Goal: Task Accomplishment & Management: Complete application form

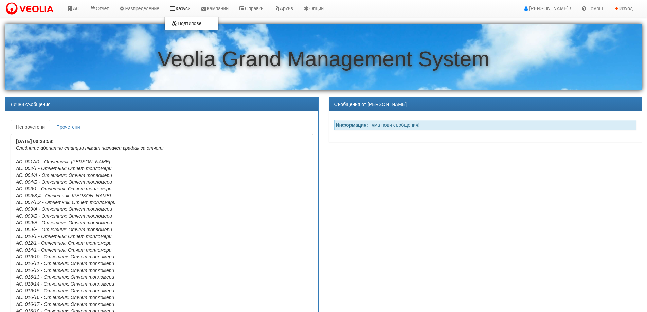
click at [181, 11] on link "Казуси" at bounding box center [179, 8] width 31 height 17
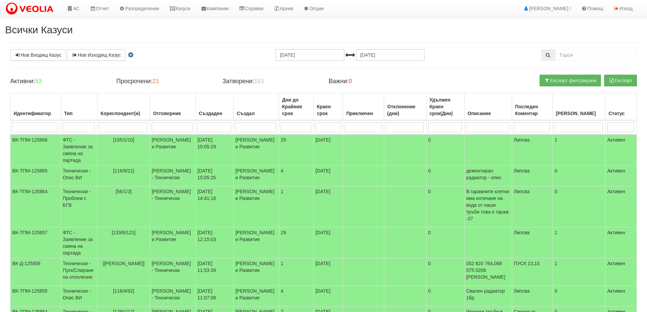
click at [138, 129] on input "search" at bounding box center [123, 127] width 48 height 10
type input "1"
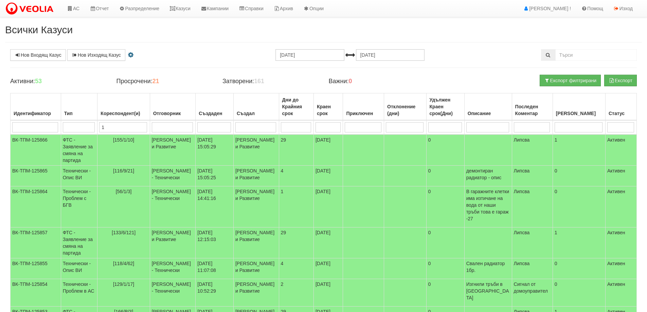
type input "13"
type input "138"
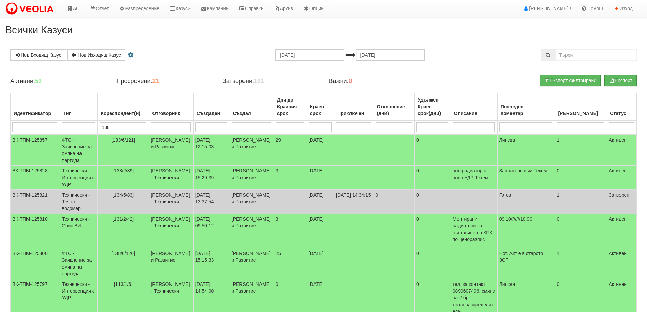
type input "138"
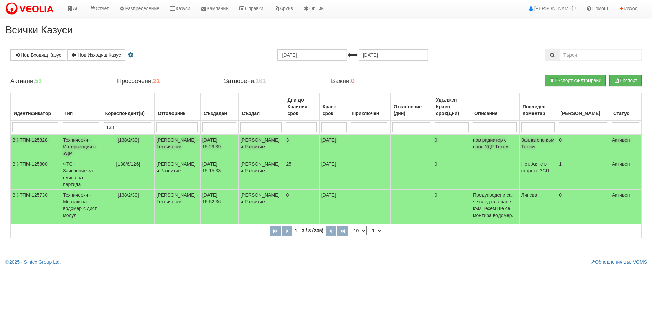
type input "138"
click at [138, 141] on span "[138/2/39]" at bounding box center [128, 139] width 21 height 5
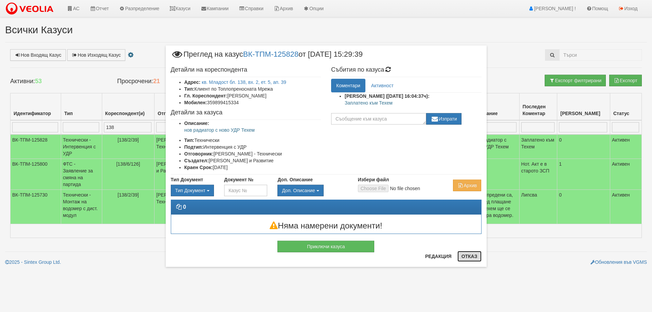
click at [472, 258] on button "Отказ" at bounding box center [470, 256] width 24 height 11
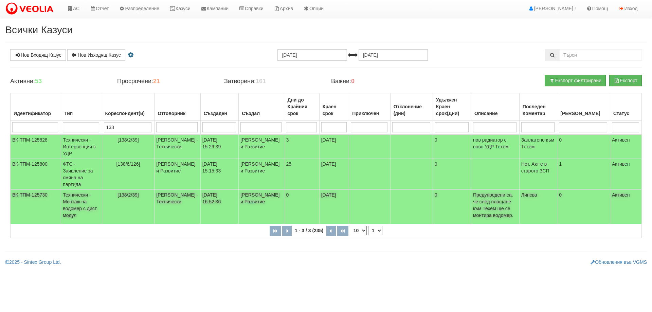
click at [135, 198] on span "[138/2/39]" at bounding box center [128, 194] width 21 height 5
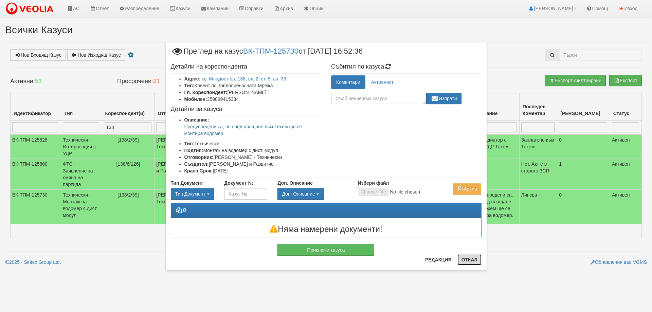
click at [467, 260] on button "Отказ" at bounding box center [470, 259] width 24 height 11
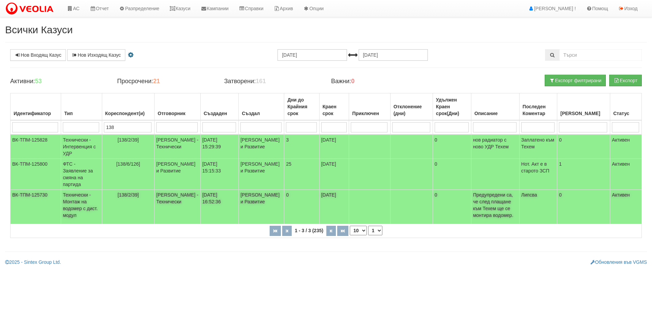
click at [137, 198] on span "[138/2/39]" at bounding box center [128, 194] width 21 height 5
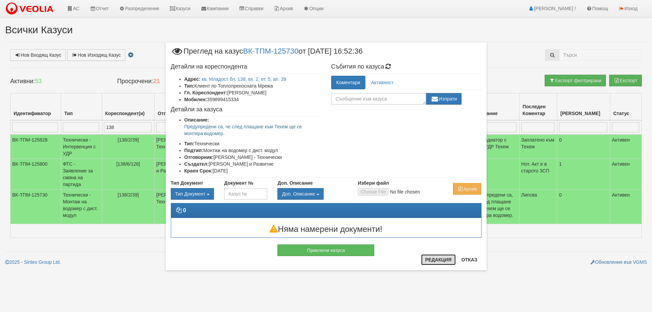
click at [434, 260] on button "Редакция" at bounding box center [438, 259] width 35 height 11
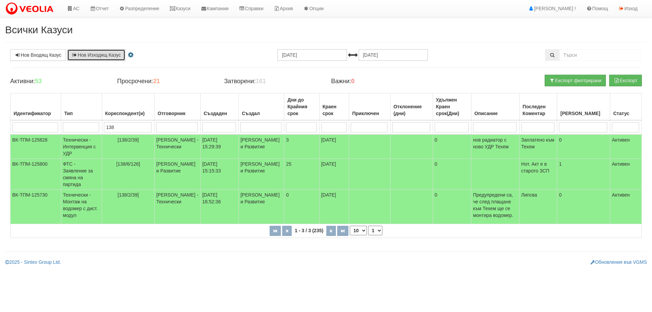
click at [97, 51] on link "Нов Изходящ Казус" at bounding box center [96, 55] width 58 height 12
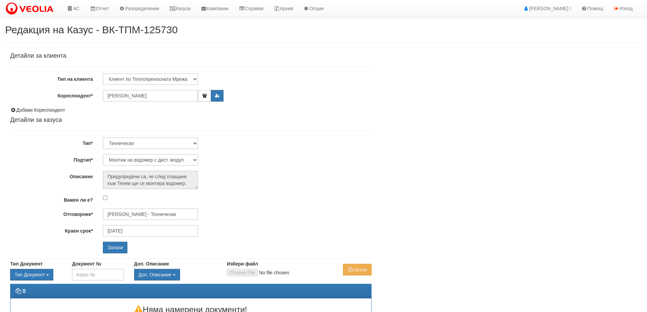
select select "Монтаж на водомер с дист. модул"
click at [178, 214] on input "[PERSON_NAME] - Технически" at bounding box center [150, 215] width 95 height 12
click at [137, 233] on div "[PERSON_NAME] - Технически" at bounding box center [297, 233] width 387 height 8
type input "[PERSON_NAME] - Технически"
click at [115, 250] on input "Запази" at bounding box center [115, 248] width 24 height 12
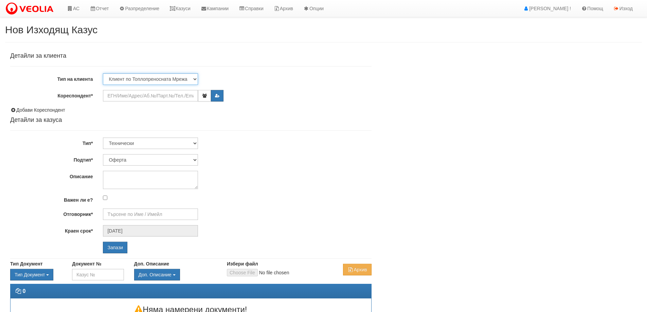
click at [129, 80] on select "Клиент по Топлопреносната Мрежа Институция Партньори Други" at bounding box center [150, 79] width 95 height 12
select select "Other"
click at [103, 73] on select "Клиент по Топлопреносната Мрежа Институция Партньори Други" at bounding box center [150, 79] width 95 height 12
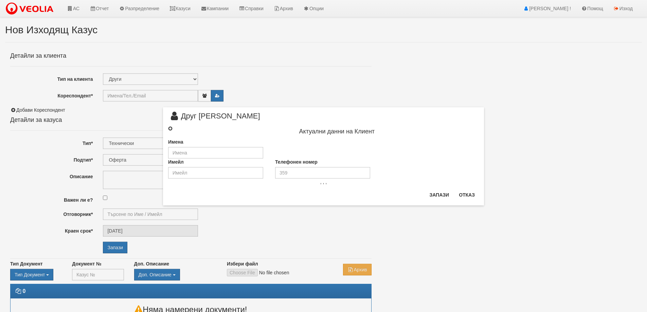
click at [169, 129] on input "radio" at bounding box center [170, 128] width 4 height 4
radio input "true"
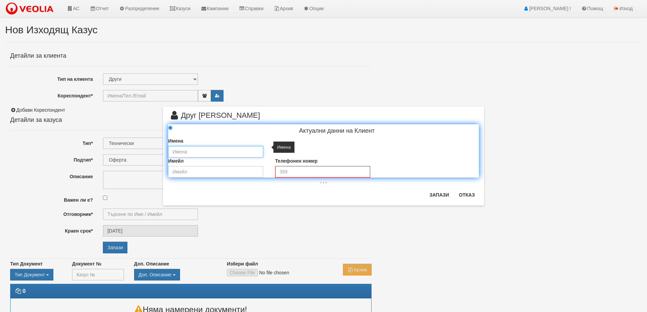
click at [198, 153] on input "text" at bounding box center [215, 152] width 95 height 12
type input "„ЕТ Станка Василева“"
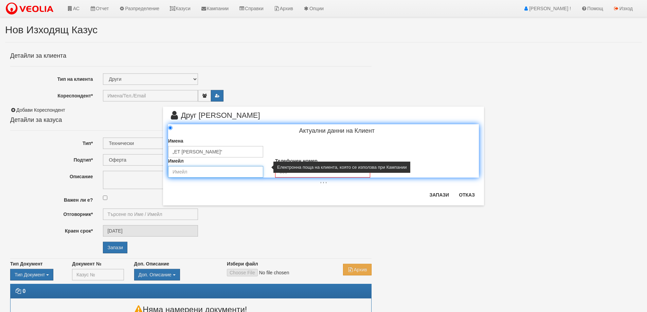
click at [195, 174] on input "email" at bounding box center [215, 172] width 95 height 12
type input "stanka_vasileva_varna@abv.bg"
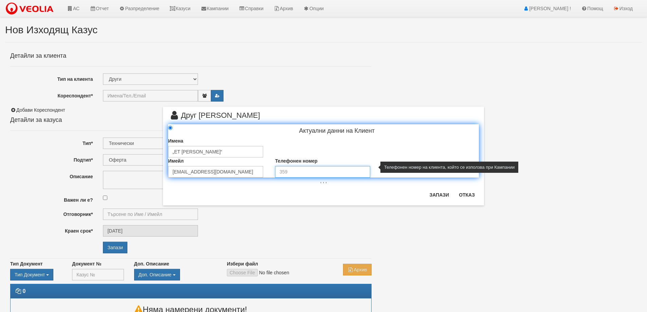
click at [293, 168] on input "tel" at bounding box center [322, 172] width 95 height 12
type input "0888 247 073"
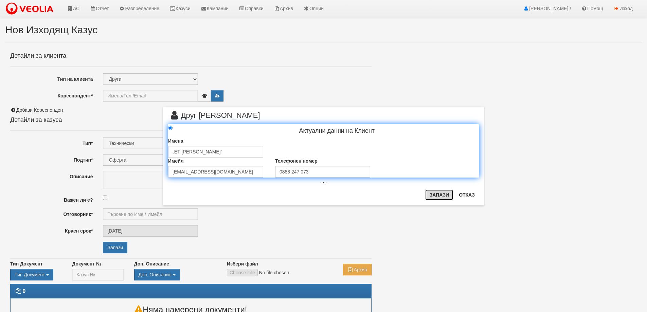
click at [442, 196] on button "Запази" at bounding box center [439, 195] width 28 height 11
type input "„ЕТ Станка Василева“"
radio input "true"
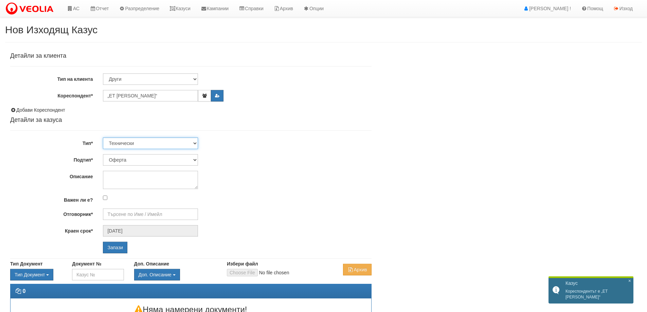
click at [134, 145] on select "Технически ФТС Търговски Административен Производствен Експлоатационен Финансов…" at bounding box center [150, 144] width 95 height 12
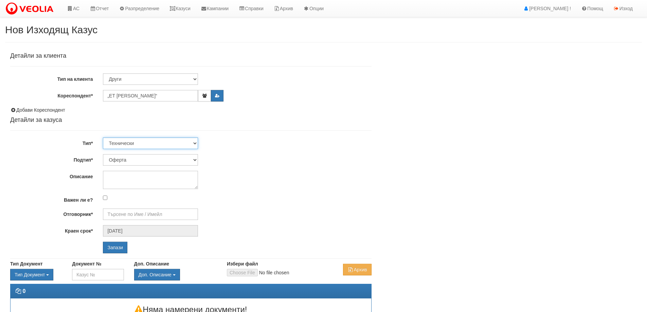
select select "3"
click at [103, 138] on select "Технически ФТС Търговски Административен Производствен Експлоатационен Финансов…" at bounding box center [150, 144] width 95 height 12
click at [148, 160] on select "Писмо Възлагателно писмо Придружително писмо Доклад Уведомление Декларация Заяв…" at bounding box center [150, 160] width 95 height 12
select select "Възлагателно писмо"
click at [103, 154] on select "Писмо Възлагателно писмо Придружително писмо Доклад Уведомление Декларация Заяв…" at bounding box center [150, 160] width 95 height 12
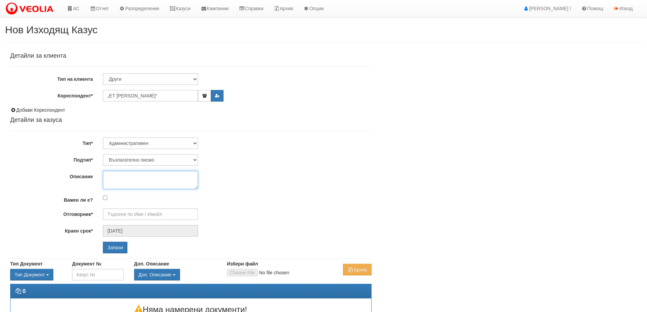
click at [147, 184] on textarea "Описание" at bounding box center [150, 180] width 95 height 18
paste textarea "Подмяна на кранове в KII-15 Подмяна на кранове в KII-14-6 Ремонт на АС в блок 1…"
click at [138, 180] on textarea "Подмяна на кранове в KII-15 Подмяна на кранове в KII-14-6 Ремонт на АС в блок 1…" at bounding box center [150, 180] width 95 height 18
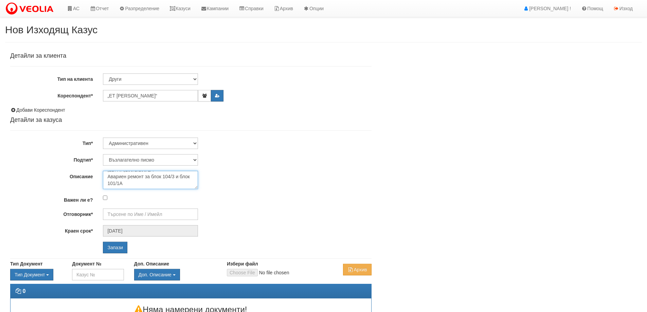
type textarea "Подмяна на кранове в KII-15 Подмяна на кранове в KII-14-6 Ремонт на АС в блок 1…"
click at [134, 217] on input "Отговорник*" at bounding box center [150, 215] width 95 height 12
click at [138, 226] on div "Дончо Дончев - Технически" at bounding box center [297, 225] width 387 height 8
type input "Дончо Дончев - Технически"
click at [118, 250] on input "Запази" at bounding box center [115, 248] width 24 height 12
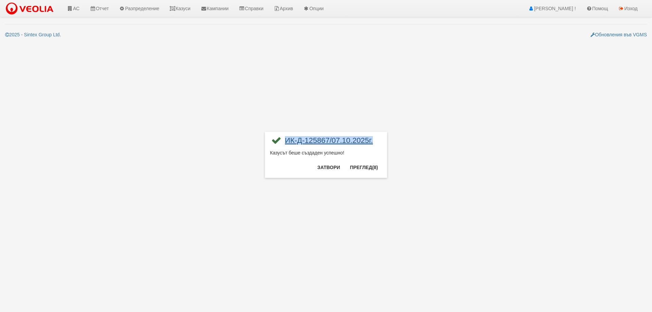
drag, startPoint x: 376, startPoint y: 141, endPoint x: 286, endPoint y: 141, distance: 89.7
click at [286, 141] on div "ИК-Д-125867/07.10.2025г." at bounding box center [326, 143] width 112 height 13
copy link "ИК-Д-125867/07.10.2025г."
